Goal: Transaction & Acquisition: Purchase product/service

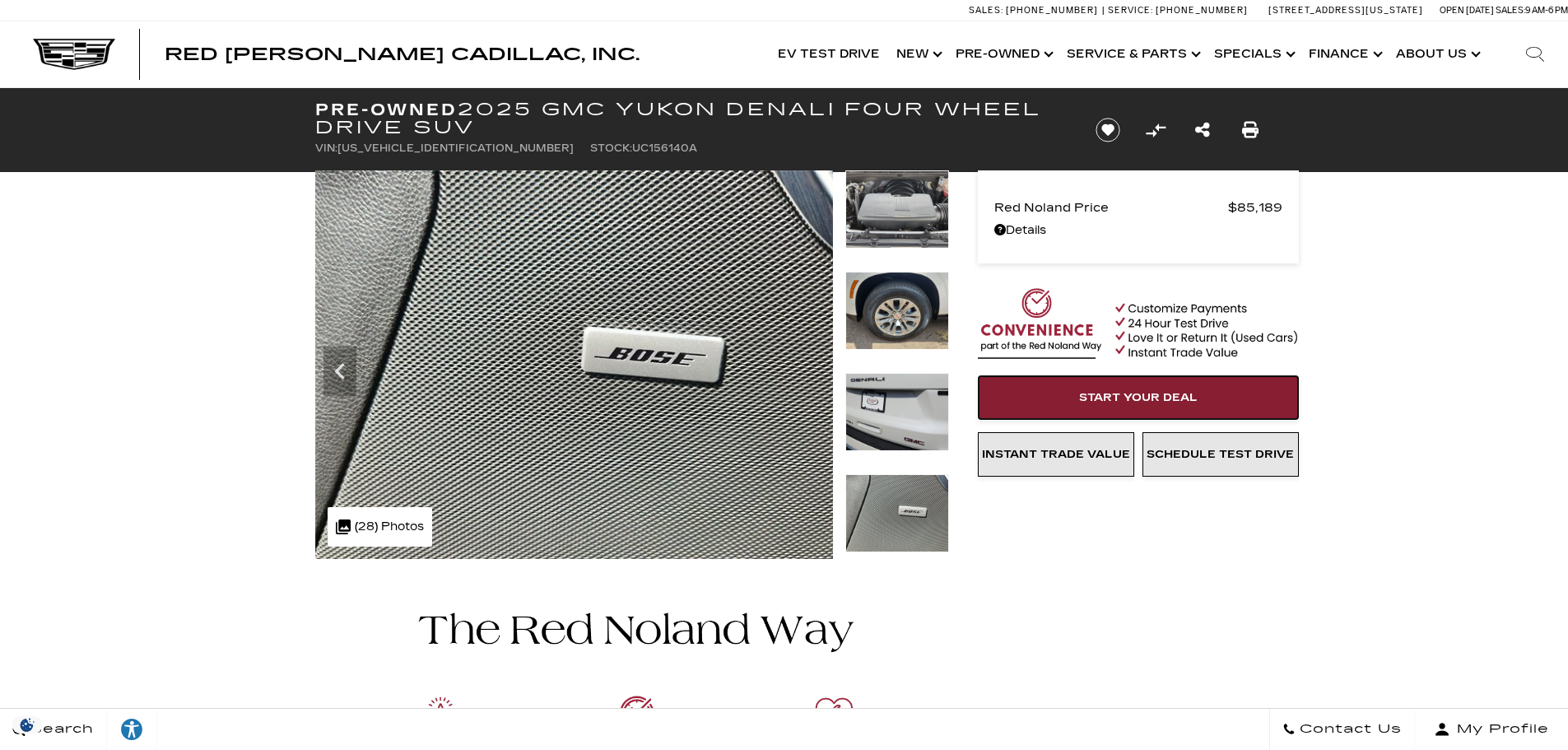
click at [1199, 394] on link "Start Your Deal" at bounding box center [1139, 398] width 321 height 45
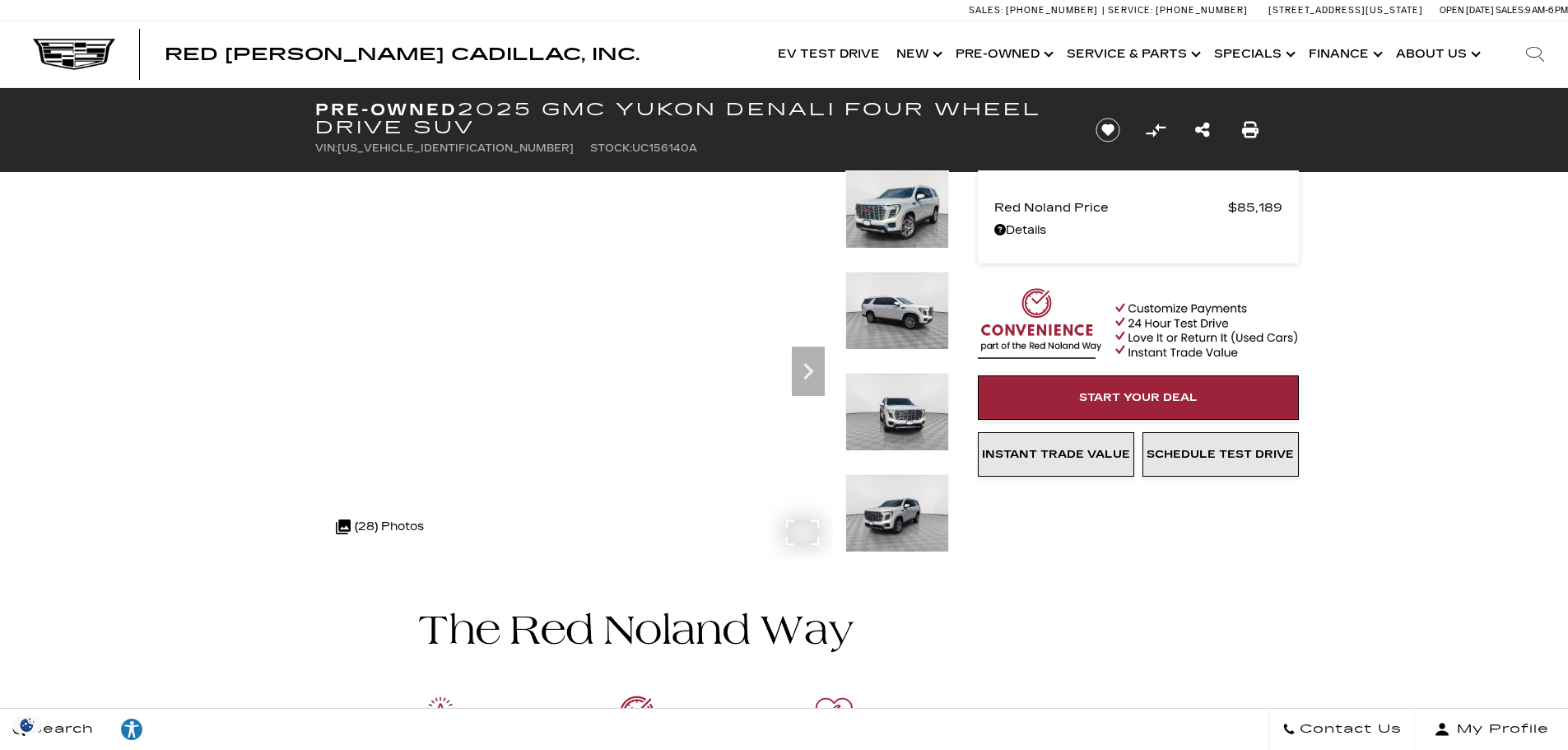
click at [1236, 50] on link "Show Specials" at bounding box center [1253, 54] width 95 height 66
